Goal: Information Seeking & Learning: Learn about a topic

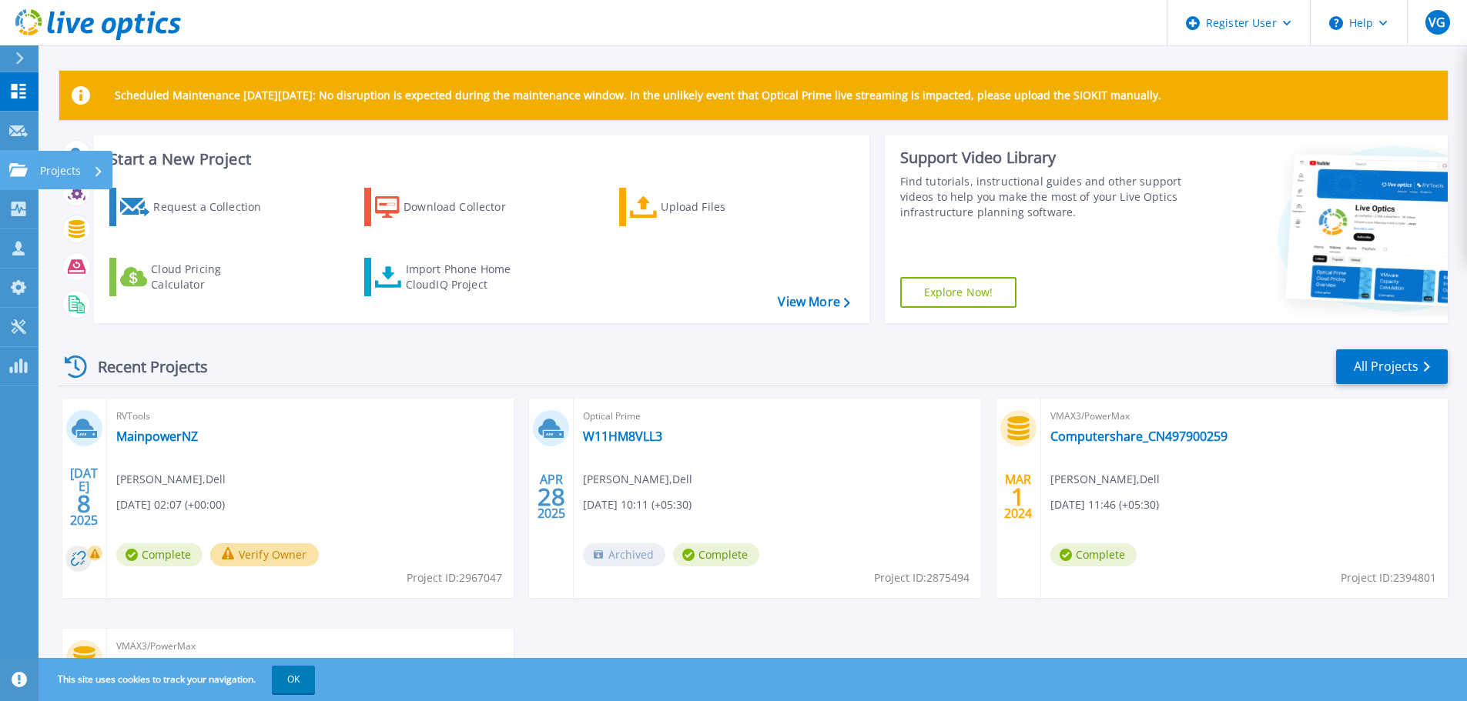
click at [15, 170] on icon at bounding box center [18, 169] width 18 height 13
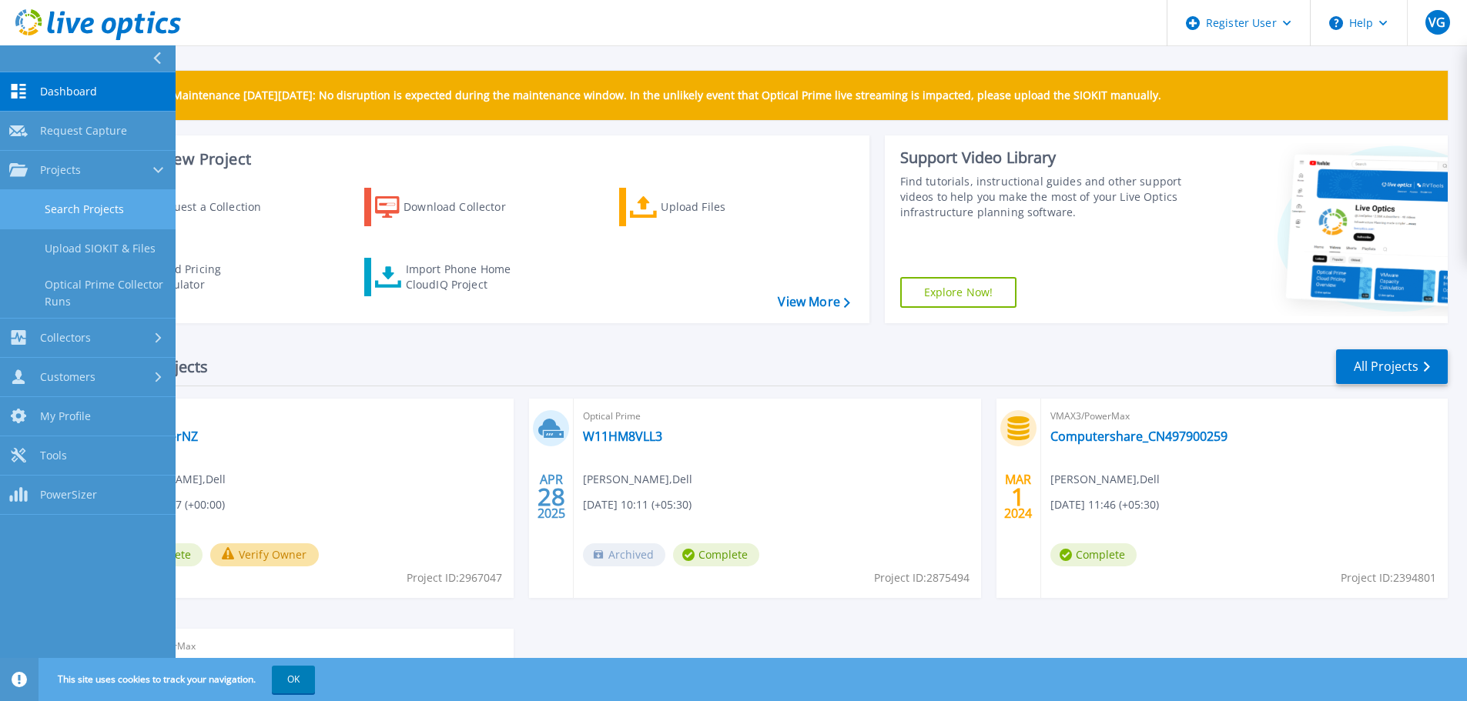
click at [55, 210] on link "Search Projects" at bounding box center [88, 209] width 176 height 39
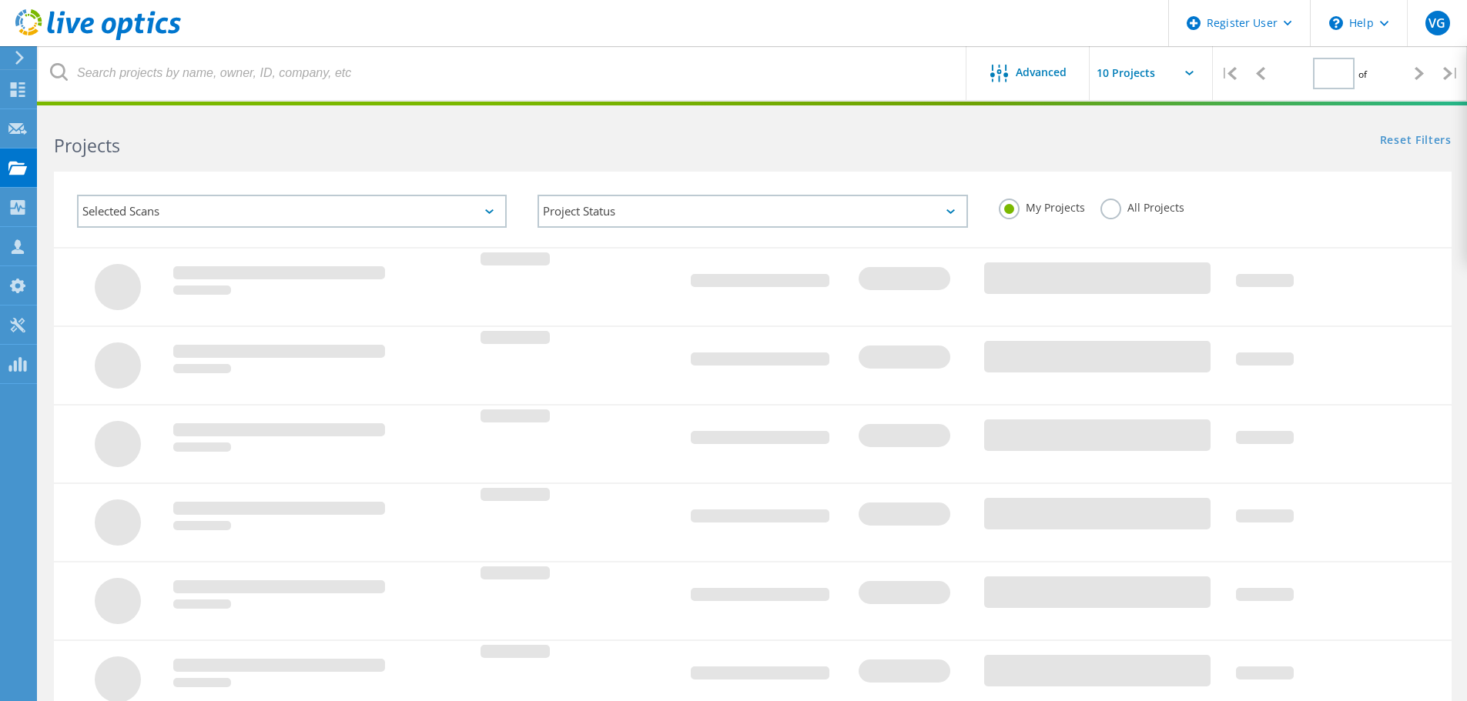
type input "1"
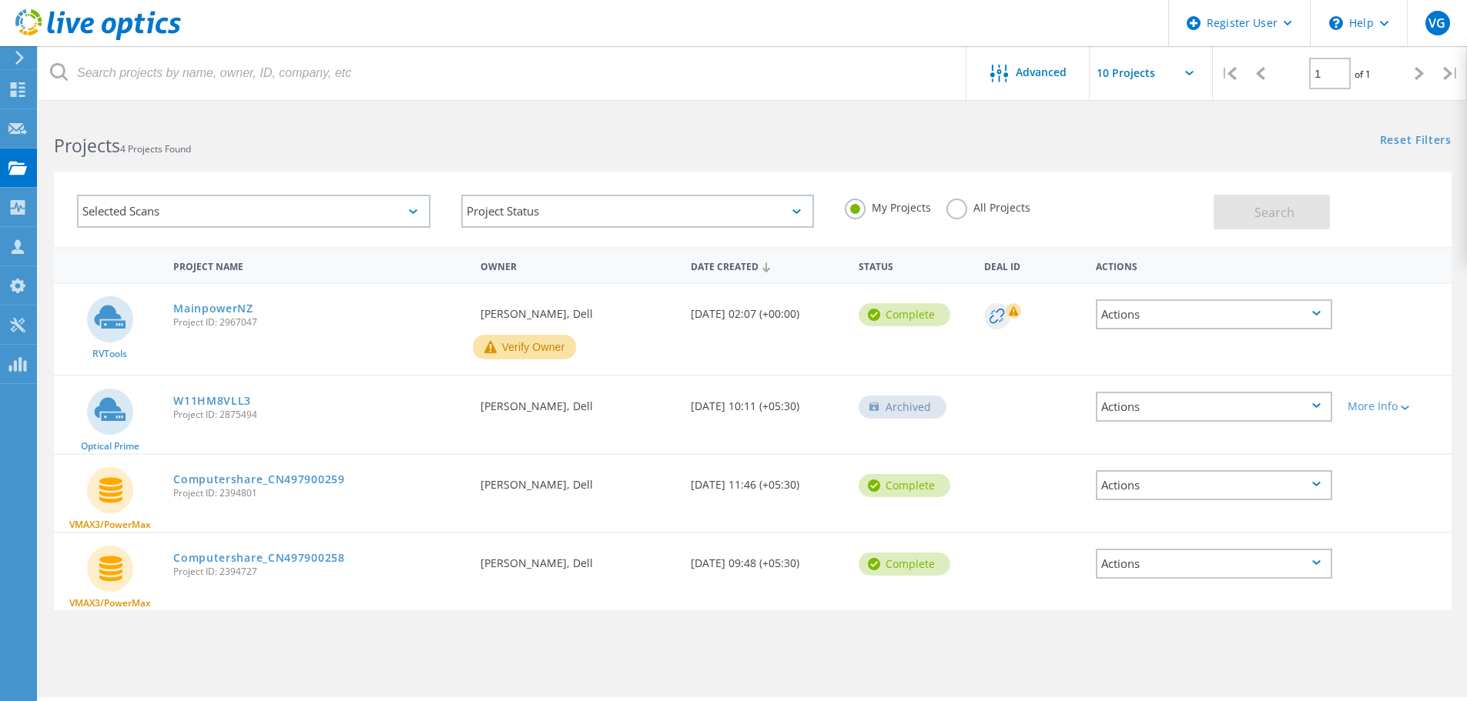
click at [950, 206] on label "All Projects" at bounding box center [988, 206] width 84 height 15
click at [0, 0] on input "All Projects" at bounding box center [0, 0] width 0 height 0
click at [1272, 206] on span "Search" at bounding box center [1274, 212] width 40 height 17
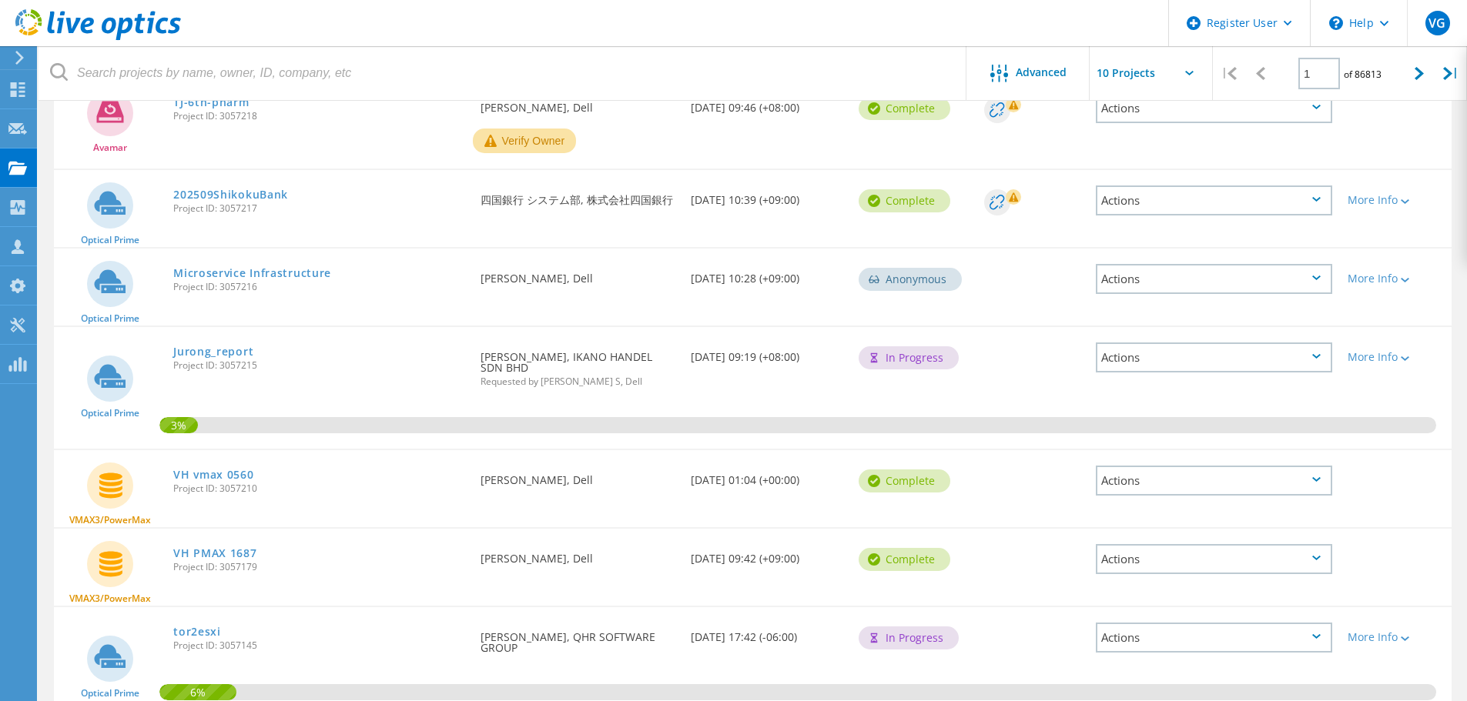
scroll to position [539, 0]
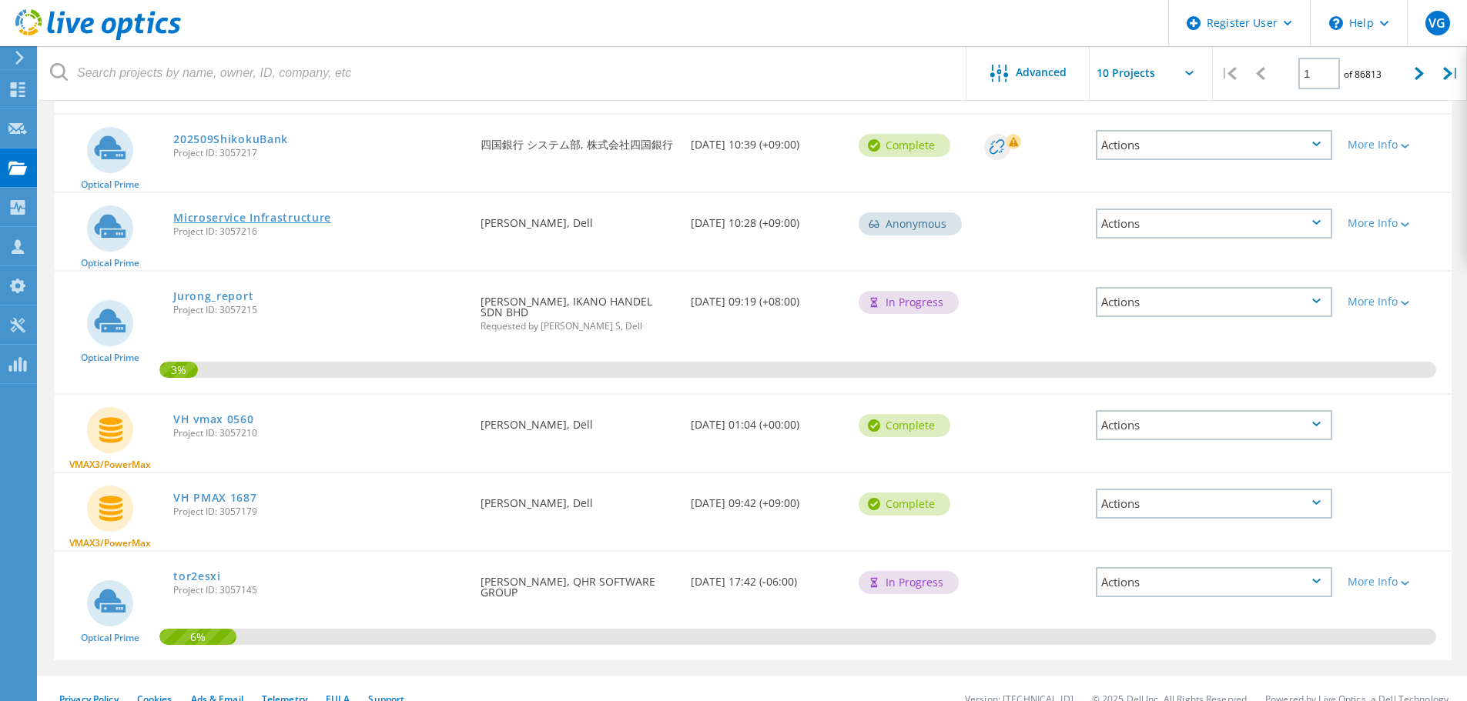
click at [268, 219] on link "Microservice Infrastructure" at bounding box center [252, 217] width 158 height 11
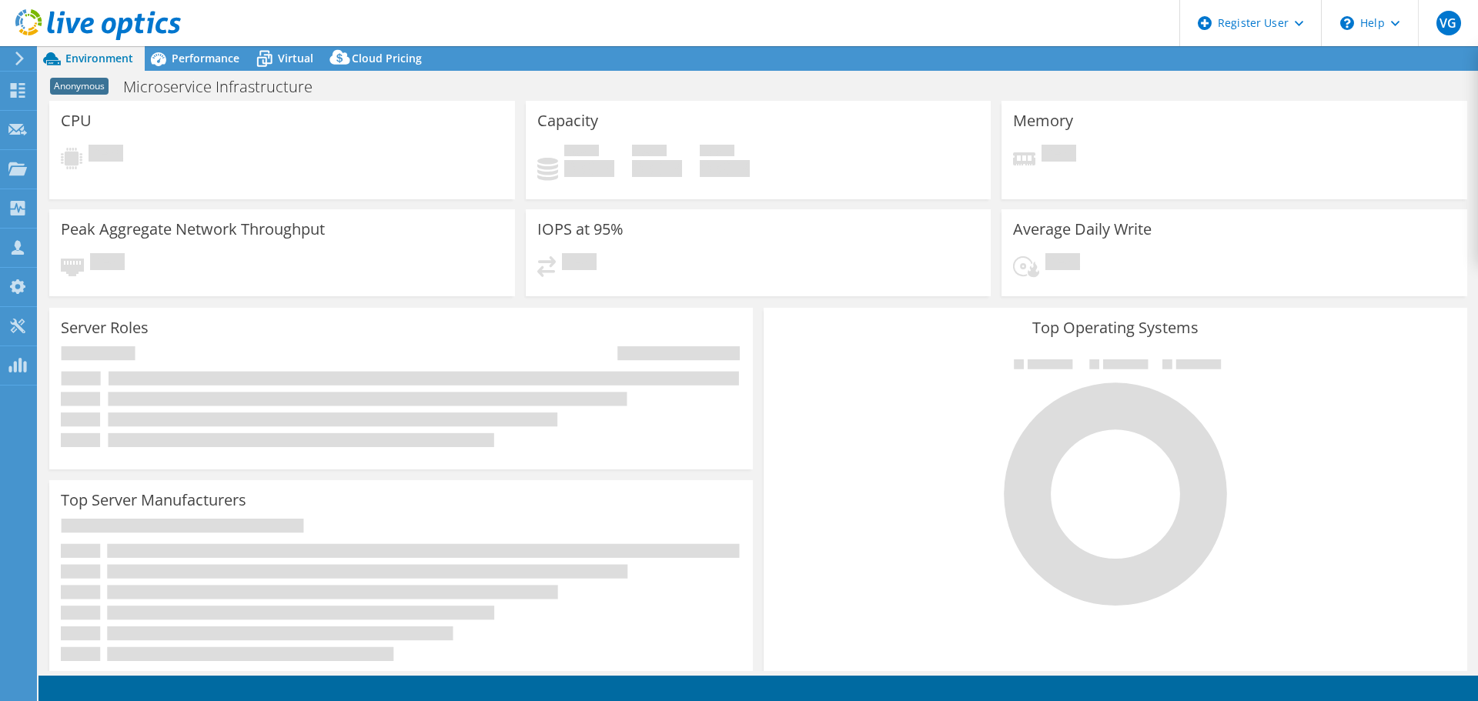
select select "USD"
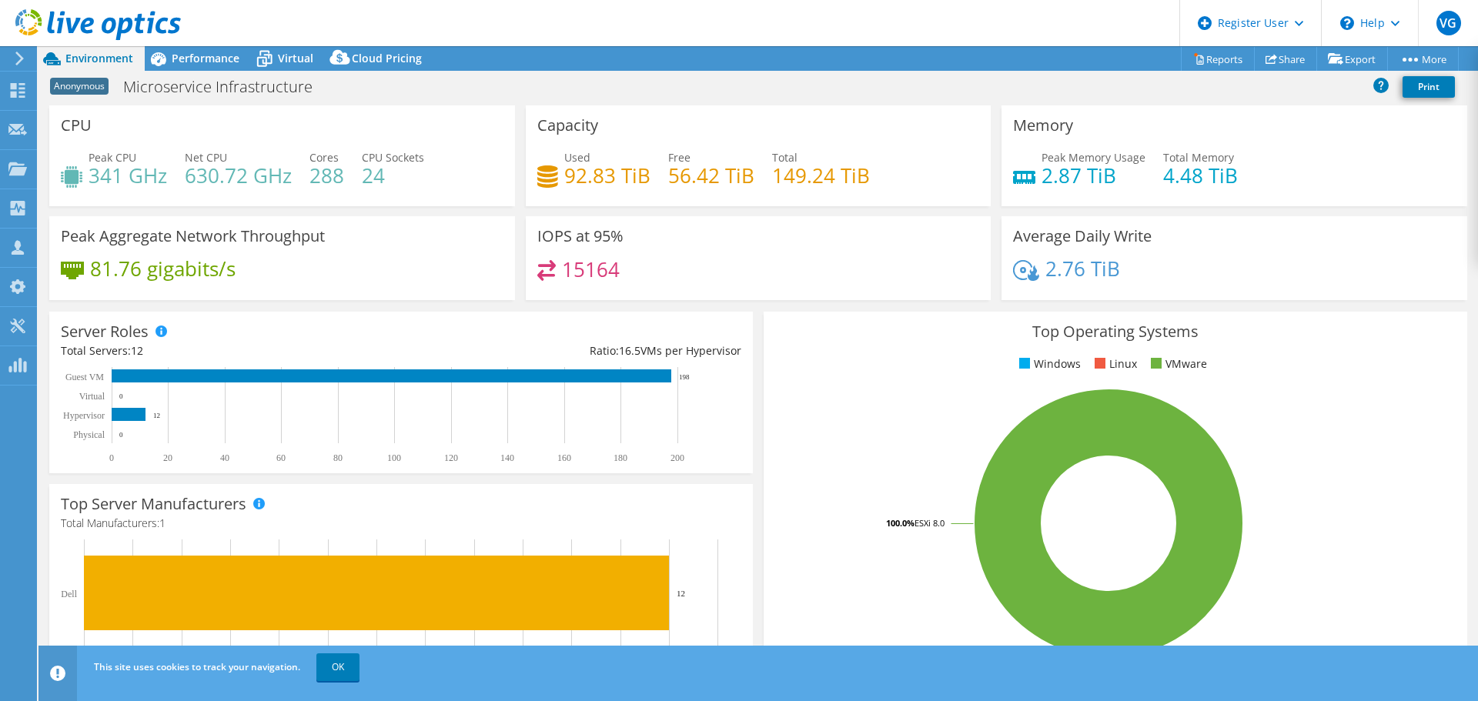
click at [12, 54] on div at bounding box center [16, 59] width 17 height 14
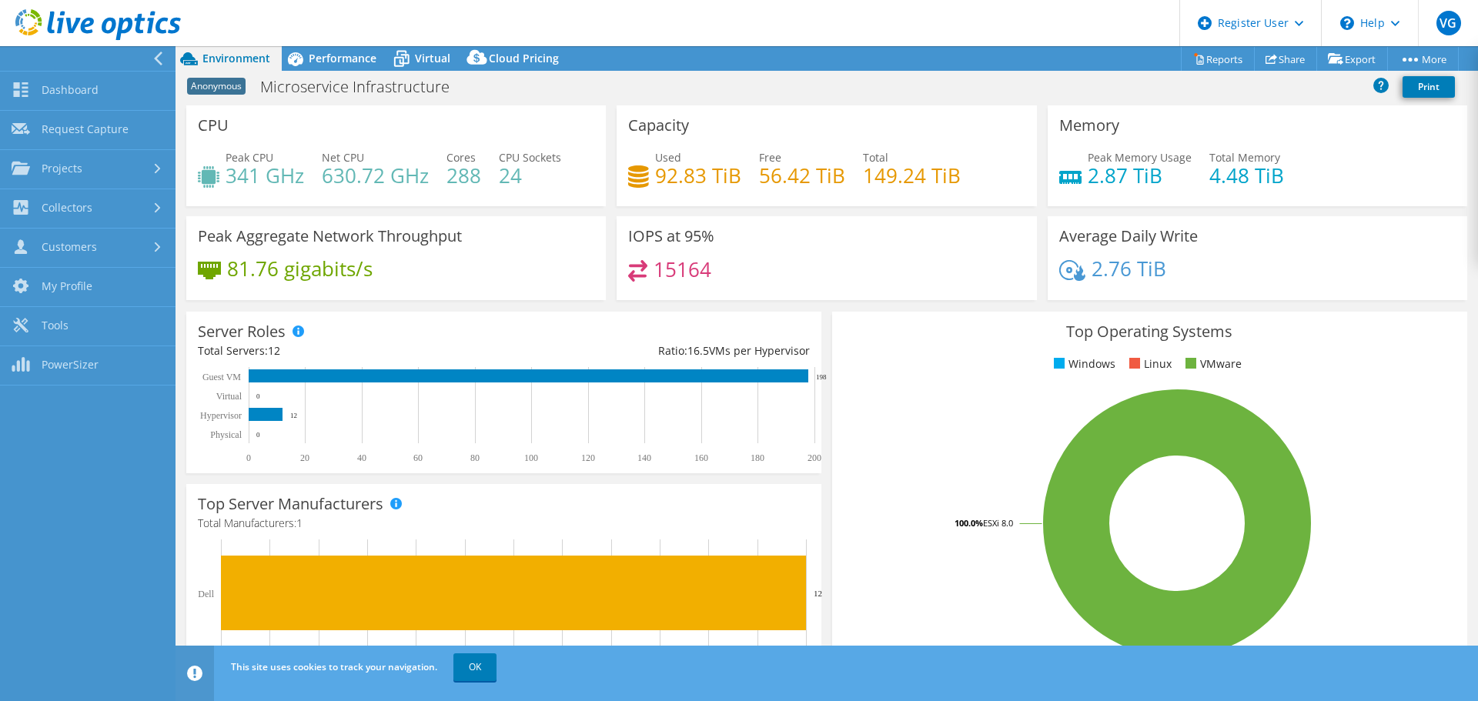
click at [153, 67] on div at bounding box center [84, 58] width 176 height 25
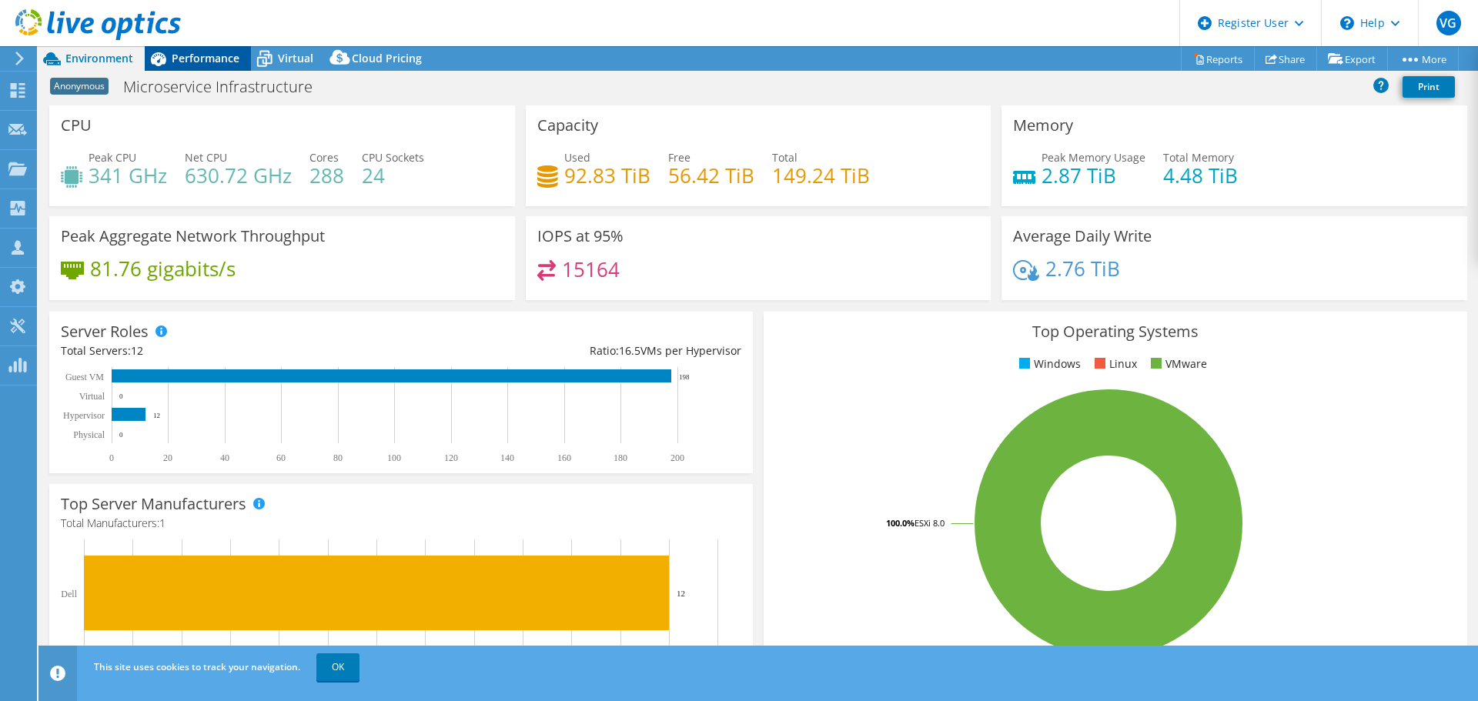
click at [199, 68] on div "Performance" at bounding box center [198, 58] width 106 height 25
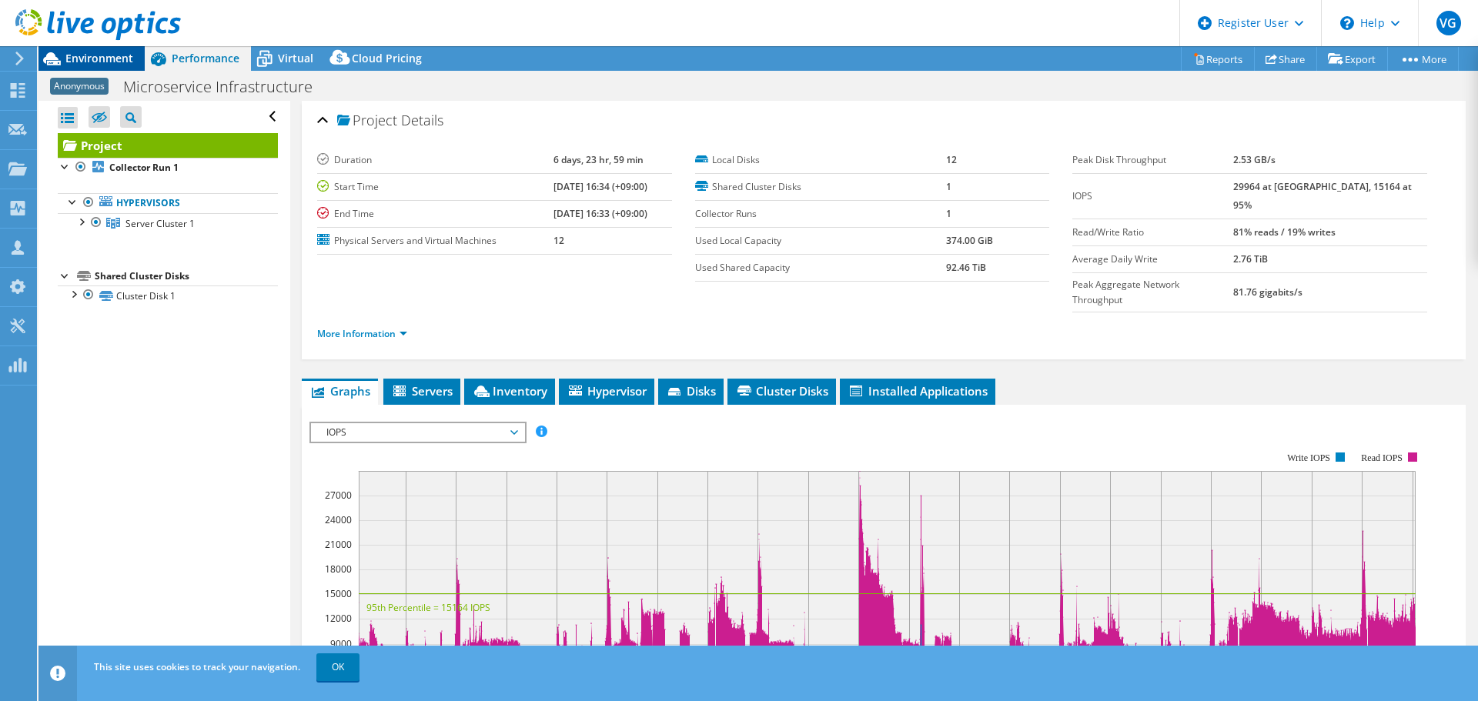
click at [75, 52] on span "Environment" at bounding box center [99, 58] width 68 height 15
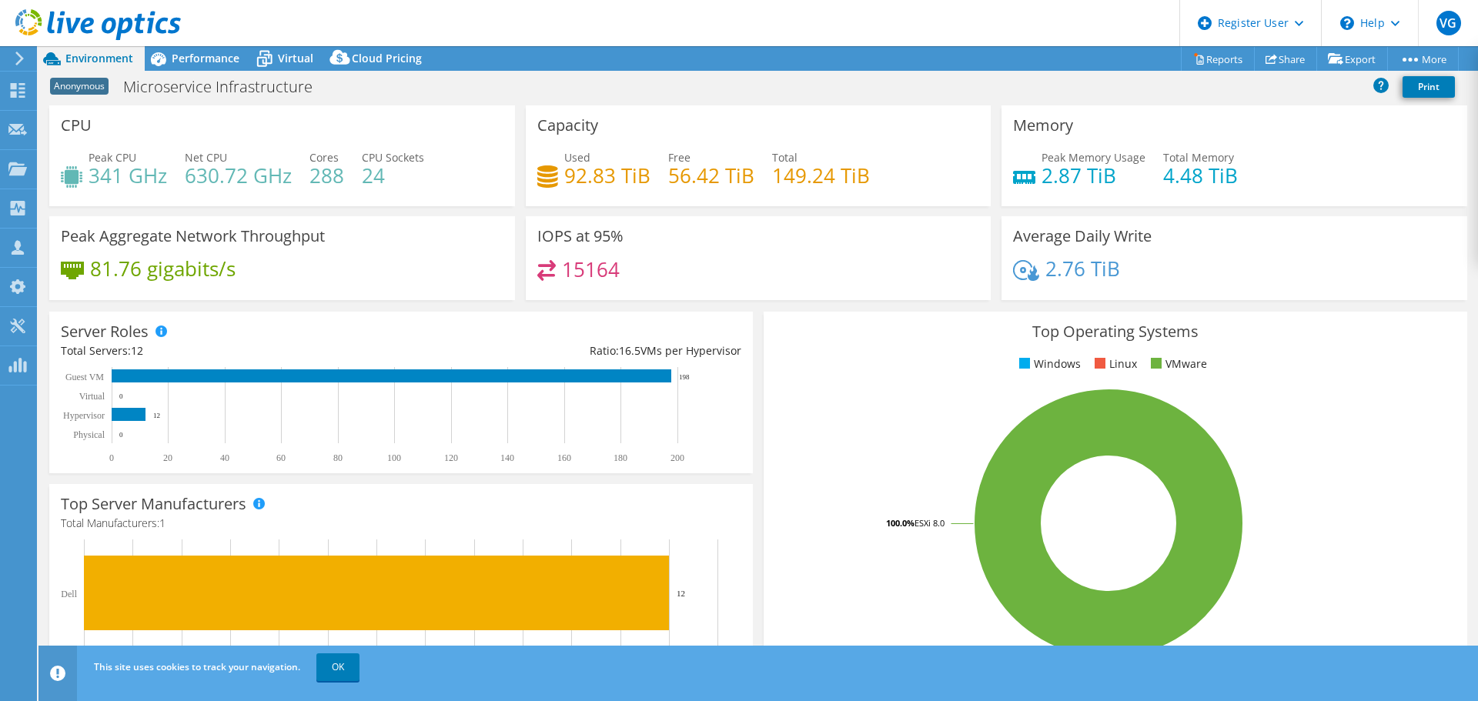
drag, startPoint x: 158, startPoint y: 0, endPoint x: 43, endPoint y: 25, distance: 117.5
click at [43, 25] on icon at bounding box center [98, 25] width 166 height 32
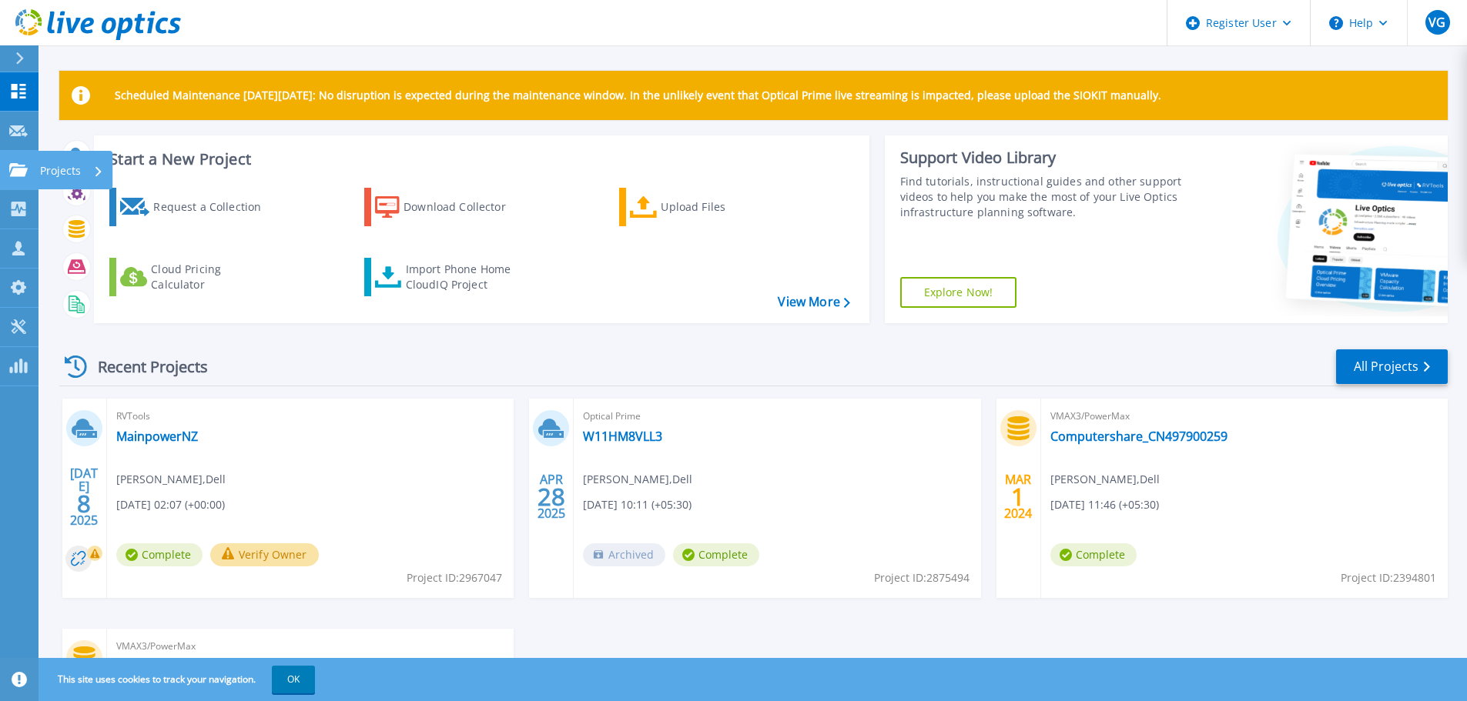
click at [24, 171] on icon at bounding box center [18, 169] width 18 height 13
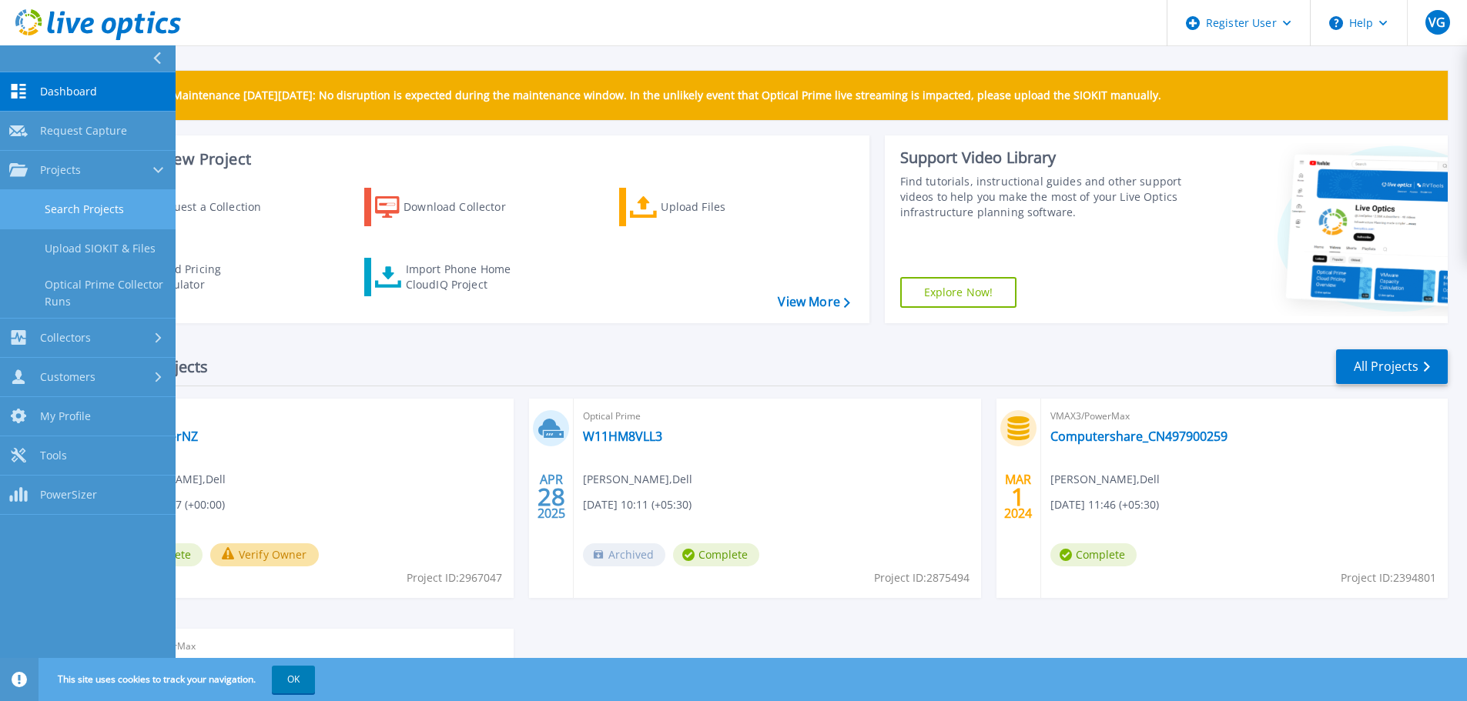
click at [108, 213] on link "Search Projects" at bounding box center [88, 209] width 176 height 39
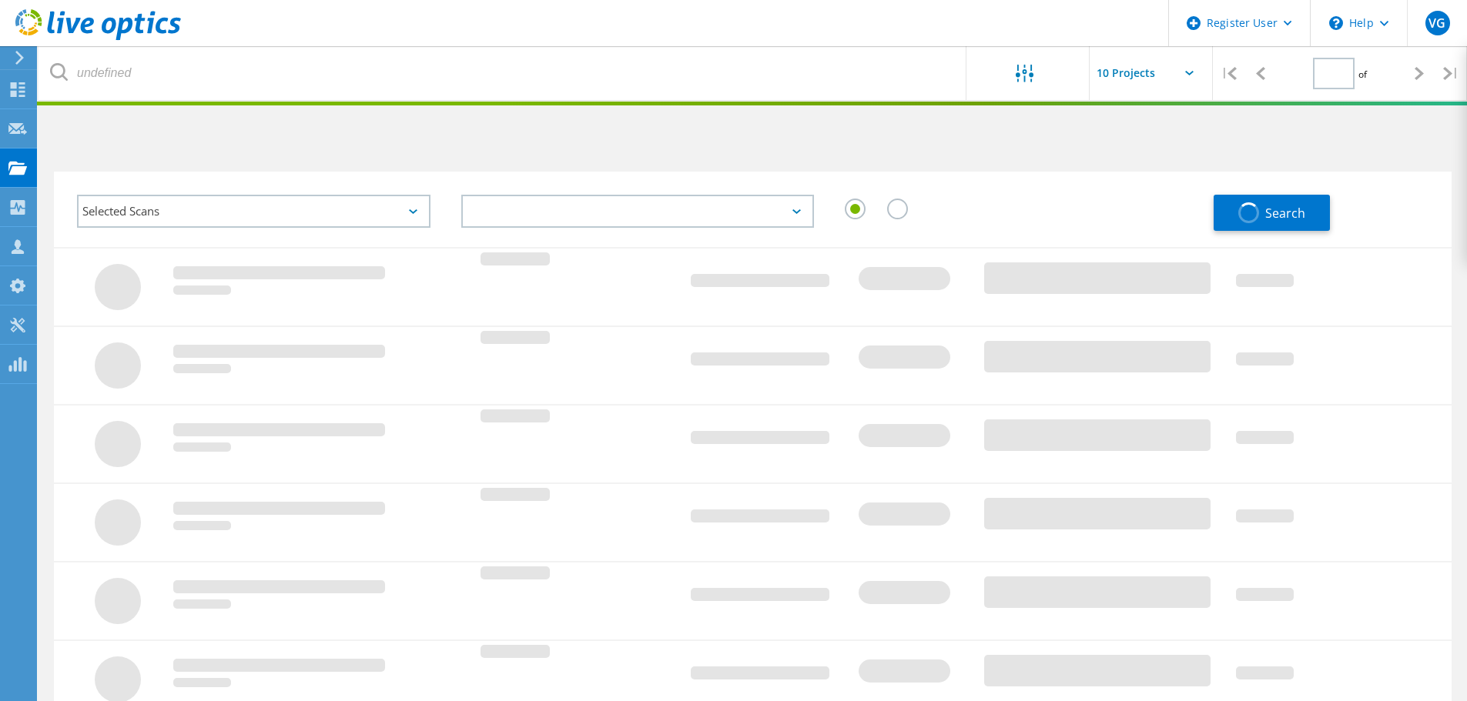
type input "1"
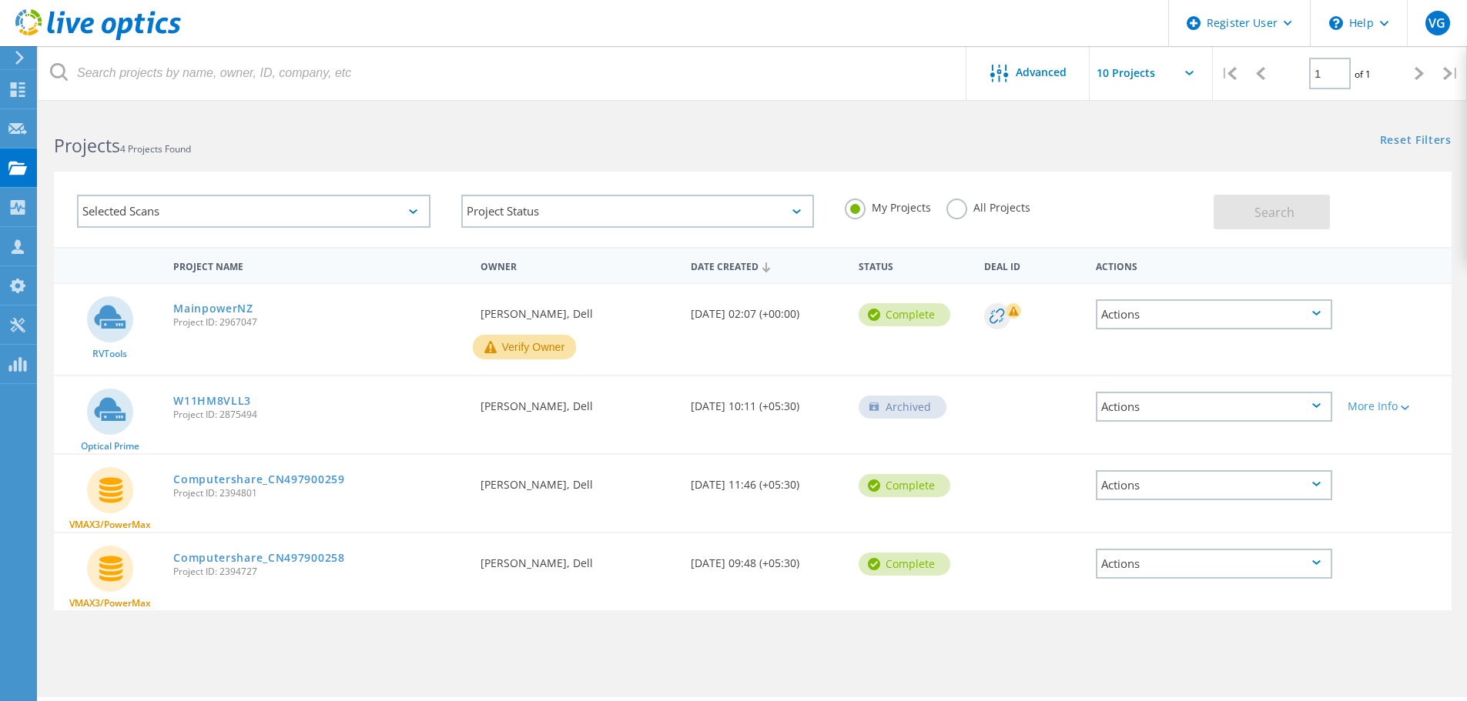
click at [955, 204] on label "All Projects" at bounding box center [988, 206] width 84 height 15
click at [0, 0] on input "All Projects" at bounding box center [0, 0] width 0 height 0
click at [1276, 224] on button "Search" at bounding box center [1271, 212] width 116 height 35
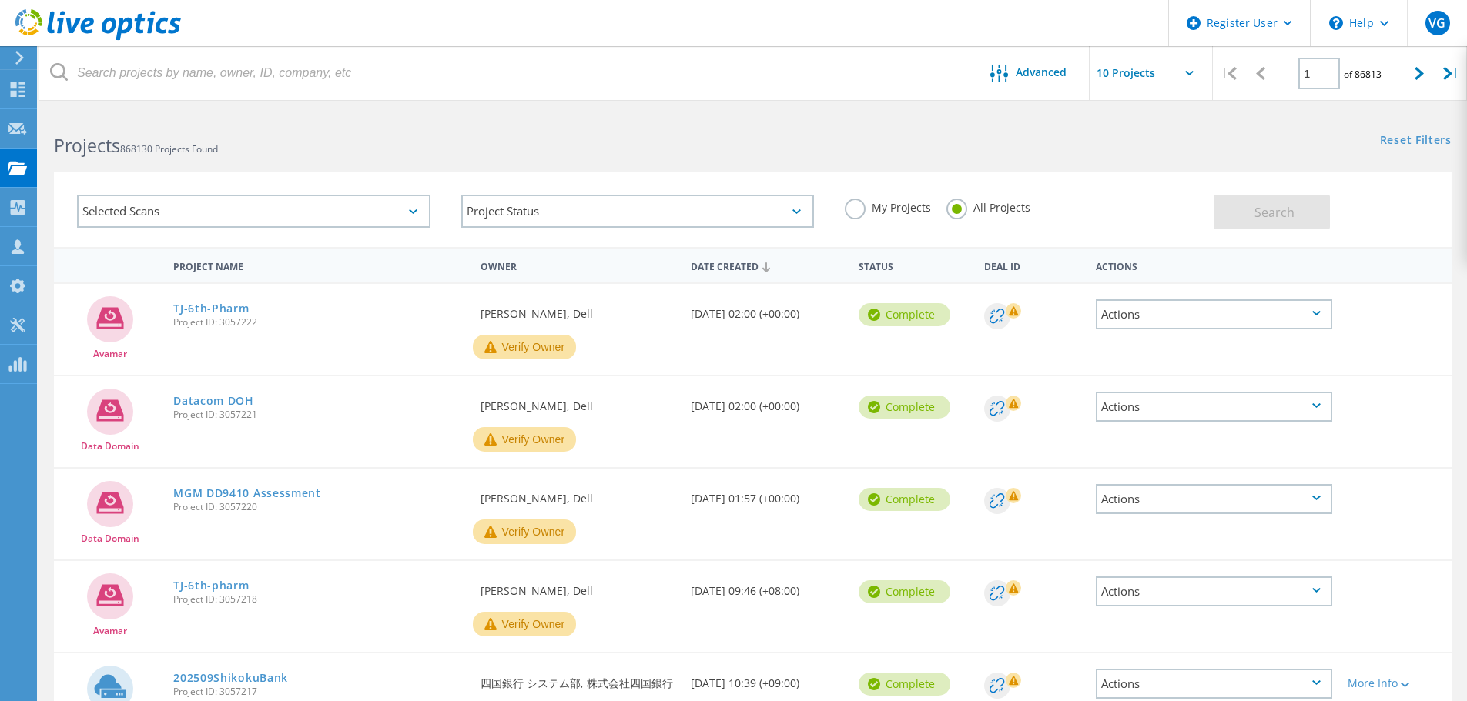
scroll to position [385, 0]
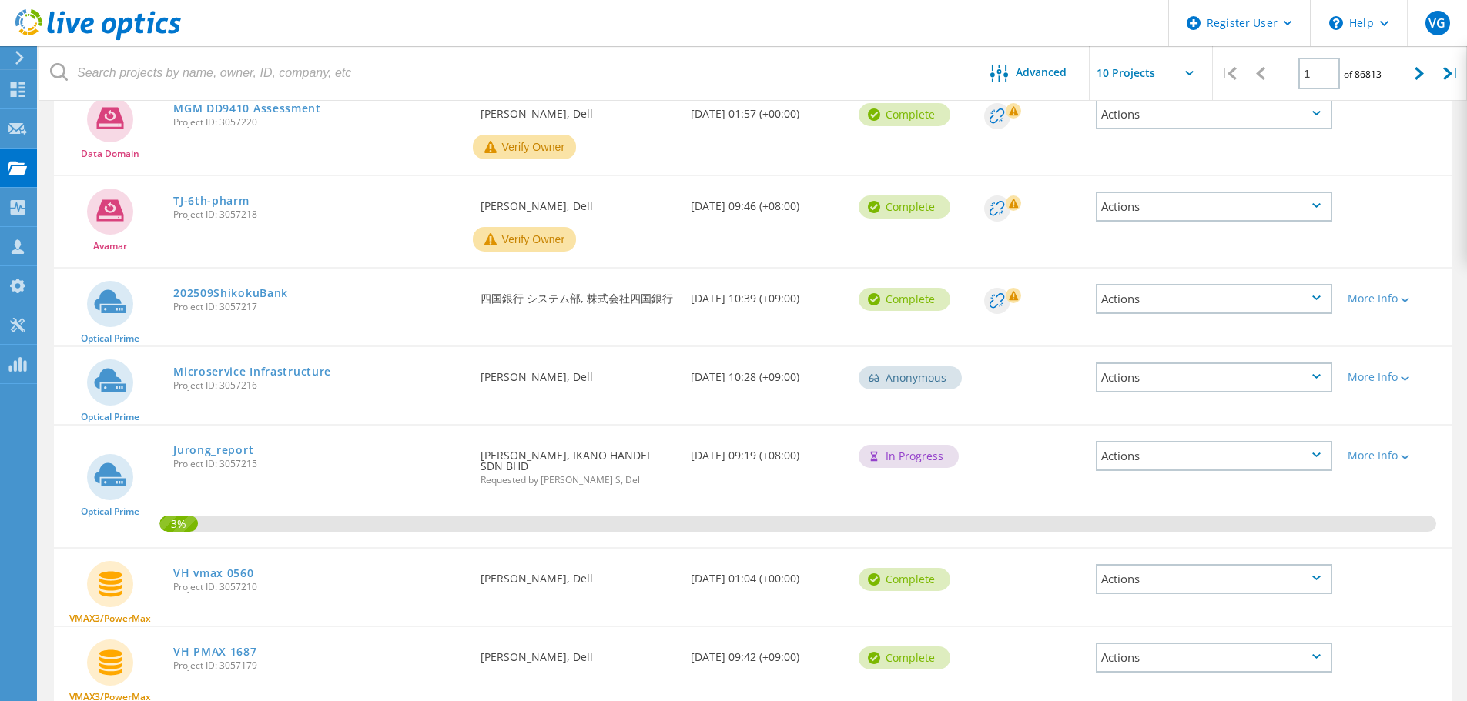
drag, startPoint x: 264, startPoint y: 384, endPoint x: 222, endPoint y: 382, distance: 42.4
click at [222, 382] on span "Project ID: 3057216" at bounding box center [319, 385] width 292 height 9
copy span "3057216"
click at [244, 370] on link "Microservice Infrastructure" at bounding box center [252, 371] width 158 height 11
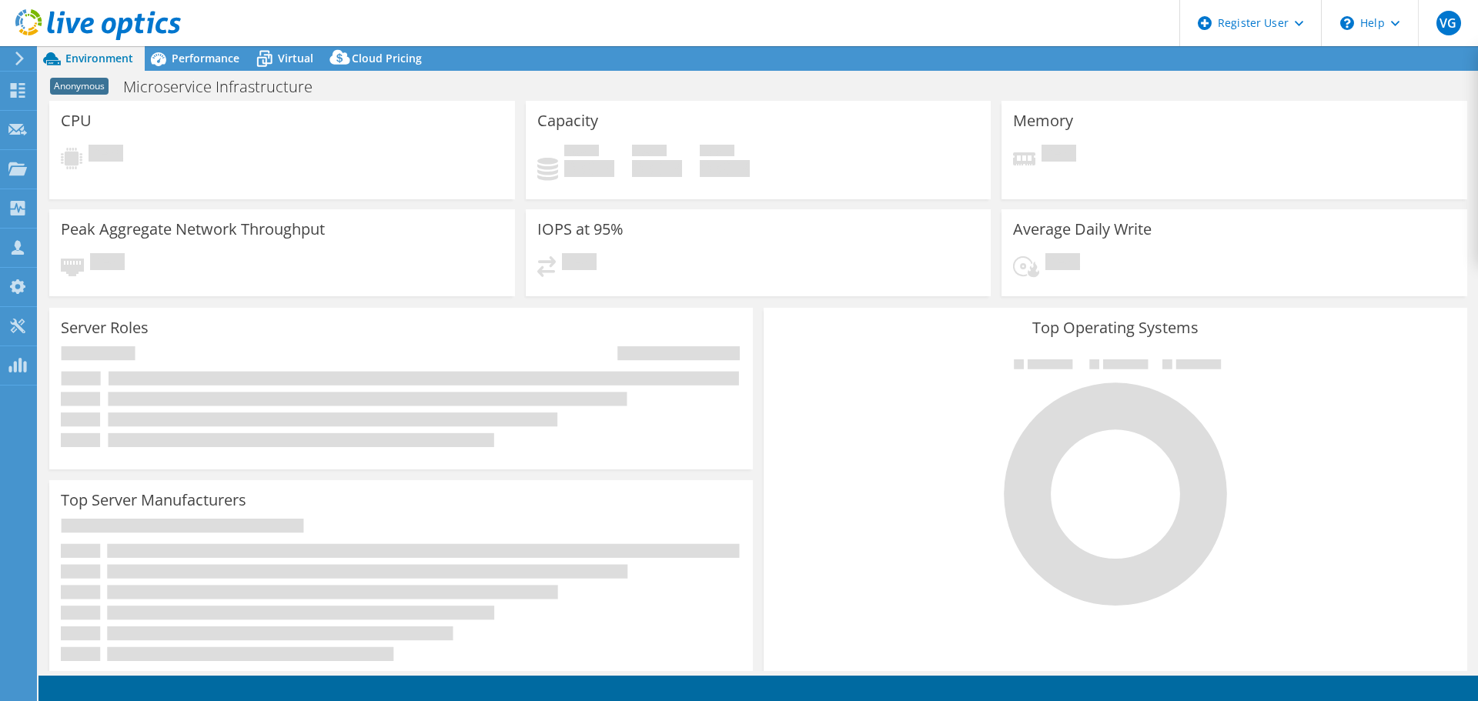
select select "USD"
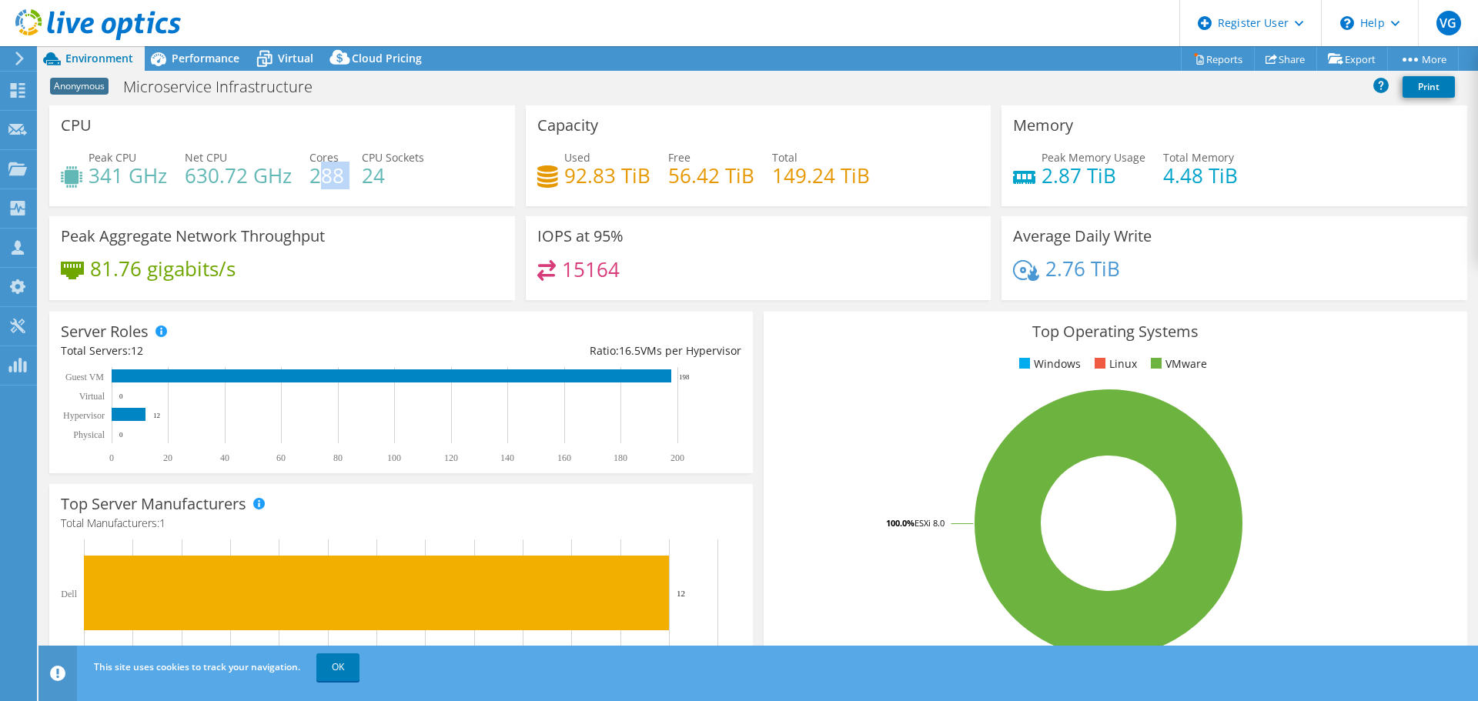
drag, startPoint x: 344, startPoint y: 176, endPoint x: 315, endPoint y: 182, distance: 30.1
click at [315, 182] on div "Peak CPU 341 GHz Net CPU 630.72 GHz Cores 288 CPU Sockets 24" at bounding box center [282, 174] width 443 height 50
drag, startPoint x: 170, startPoint y: 179, endPoint x: 90, endPoint y: 186, distance: 80.4
click at [90, 186] on div "Peak CPU 341 GHz Net CPU 630.72 GHz Cores 288 CPU Sockets 24" at bounding box center [282, 174] width 443 height 50
click at [723, 167] on h4 "56.42 TiB" at bounding box center [711, 175] width 86 height 17
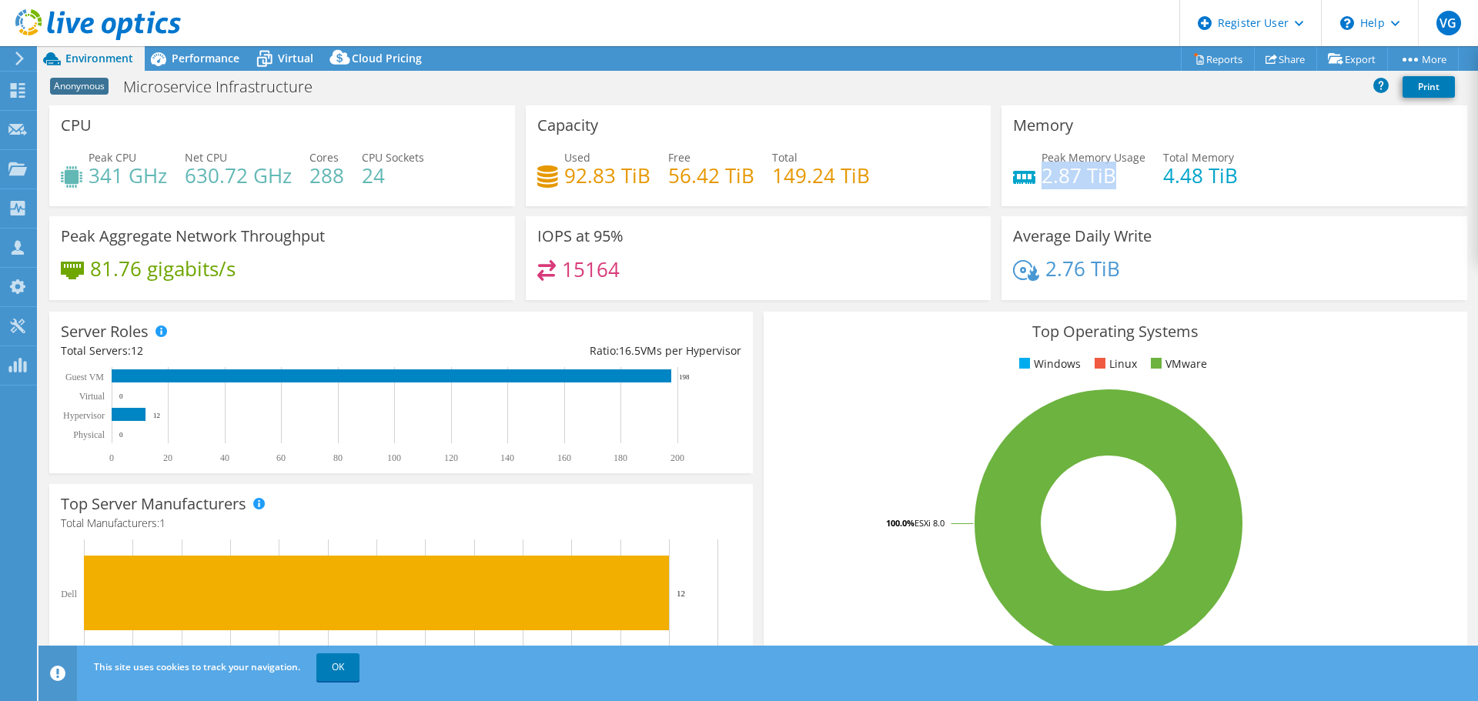
drag, startPoint x: 1118, startPoint y: 177, endPoint x: 1036, endPoint y: 177, distance: 81.6
click at [1042, 177] on h4 "2.87 TiB" at bounding box center [1094, 175] width 104 height 17
click at [214, 65] on span "Performance" at bounding box center [206, 58] width 68 height 15
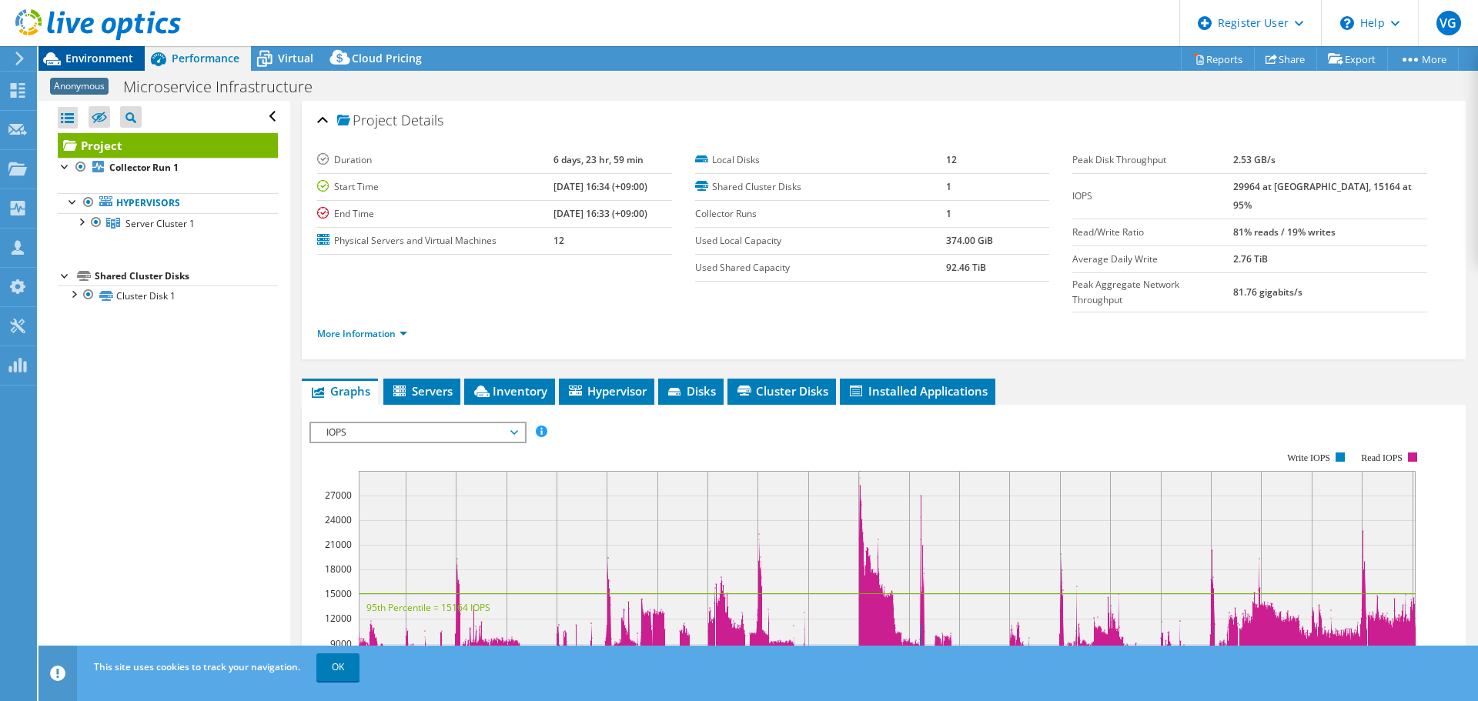
click at [110, 57] on span "Environment" at bounding box center [99, 58] width 68 height 15
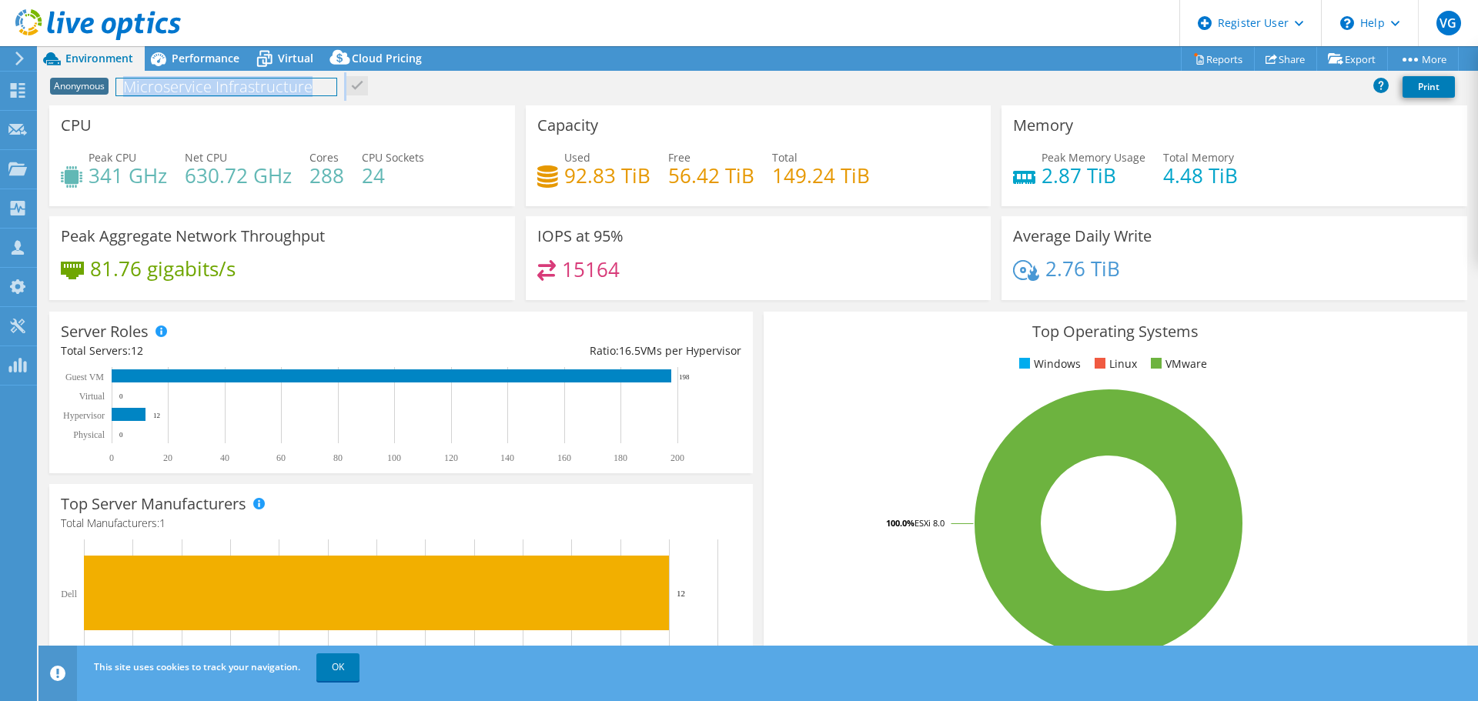
drag, startPoint x: 359, startPoint y: 96, endPoint x: 149, endPoint y: 91, distance: 210.2
click at [149, 91] on div "Anonymous Microservice Infrastructure Print" at bounding box center [758, 86] width 1440 height 28
click at [589, 25] on header "VG Dell User Varun Girish Varun.Girish@dell.com Dell My Profile Log Out \n Help…" at bounding box center [739, 23] width 1478 height 46
click at [17, 169] on use at bounding box center [17, 168] width 18 height 13
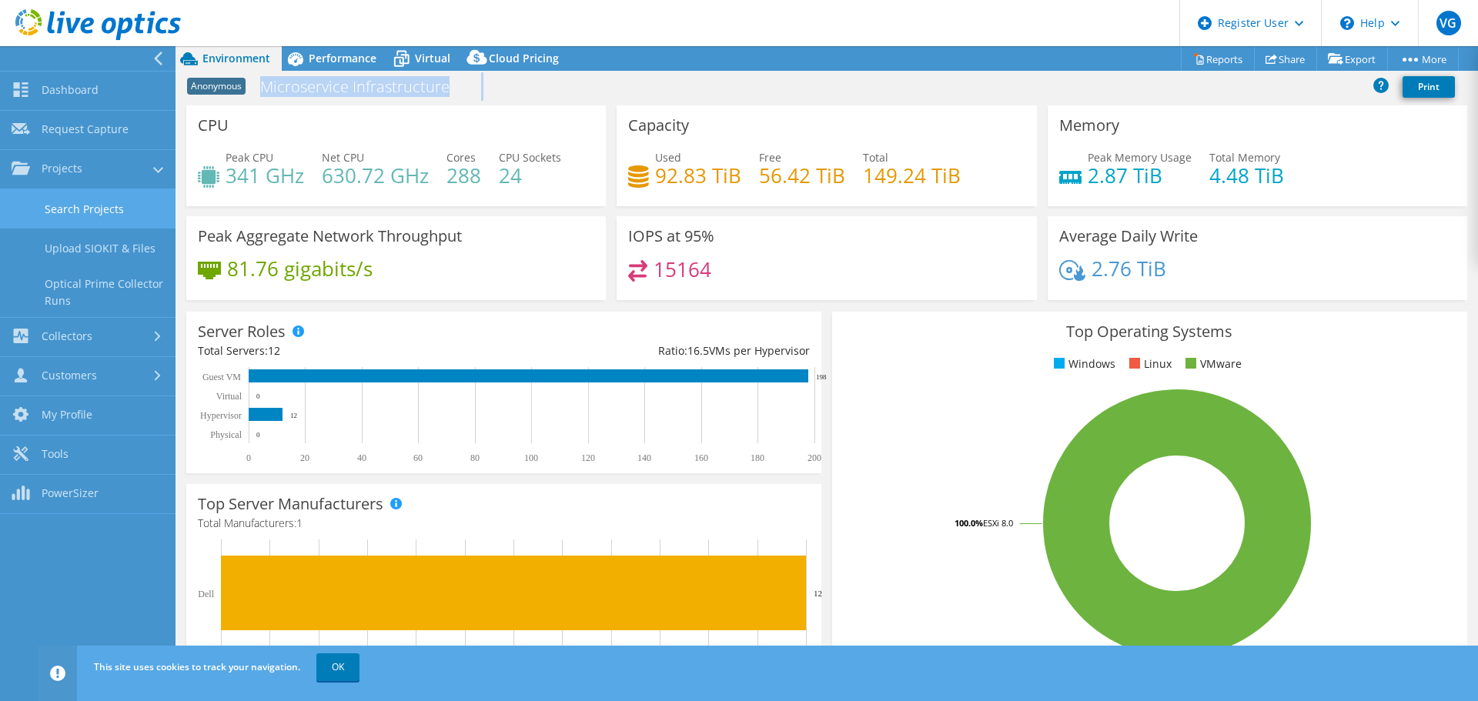
click at [116, 220] on link "Search Projects" at bounding box center [88, 208] width 176 height 39
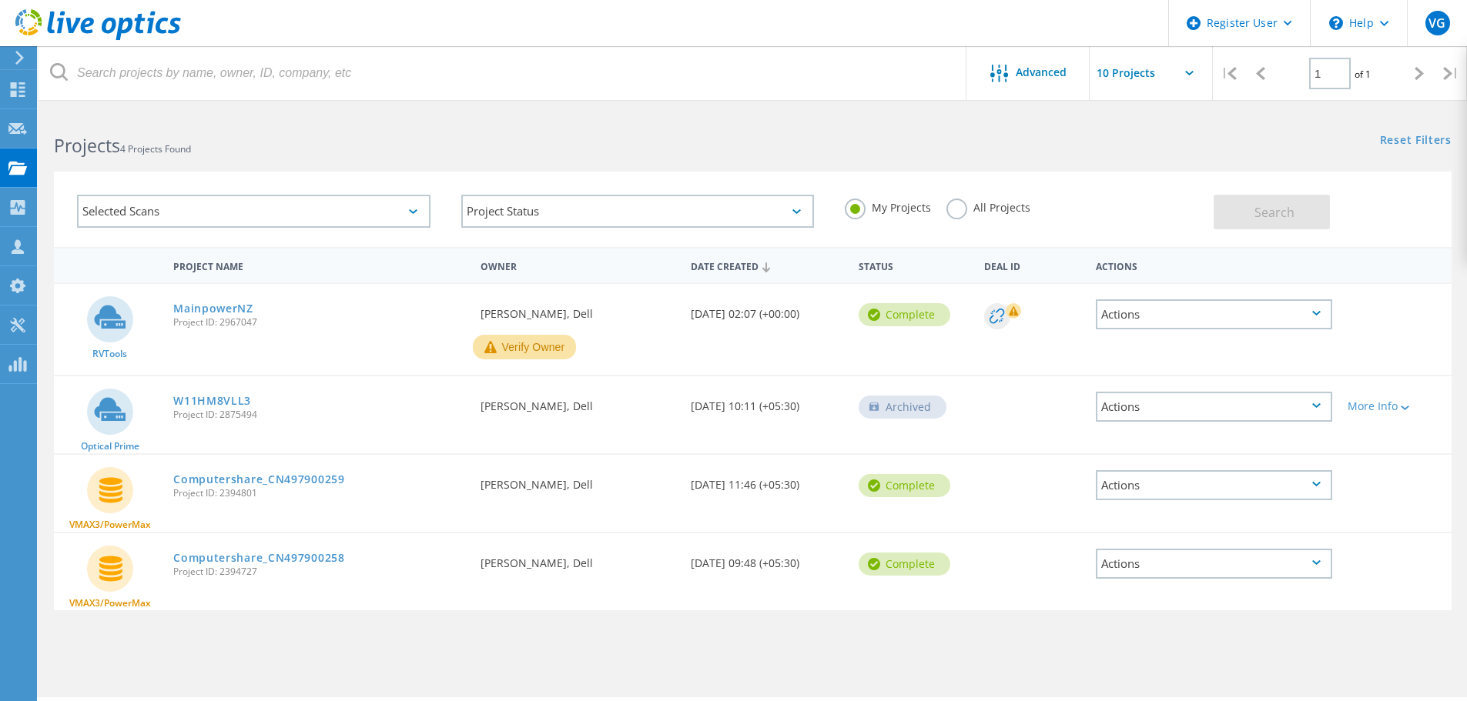
click at [983, 216] on div "All Projects" at bounding box center [988, 210] width 84 height 22
click at [959, 198] on div "My Projects All Projects" at bounding box center [1021, 207] width 384 height 57
click at [958, 205] on label "All Projects" at bounding box center [988, 206] width 84 height 15
click at [0, 0] on input "All Projects" at bounding box center [0, 0] width 0 height 0
click at [1232, 212] on button "Search" at bounding box center [1271, 212] width 116 height 35
